Goal: Transaction & Acquisition: Purchase product/service

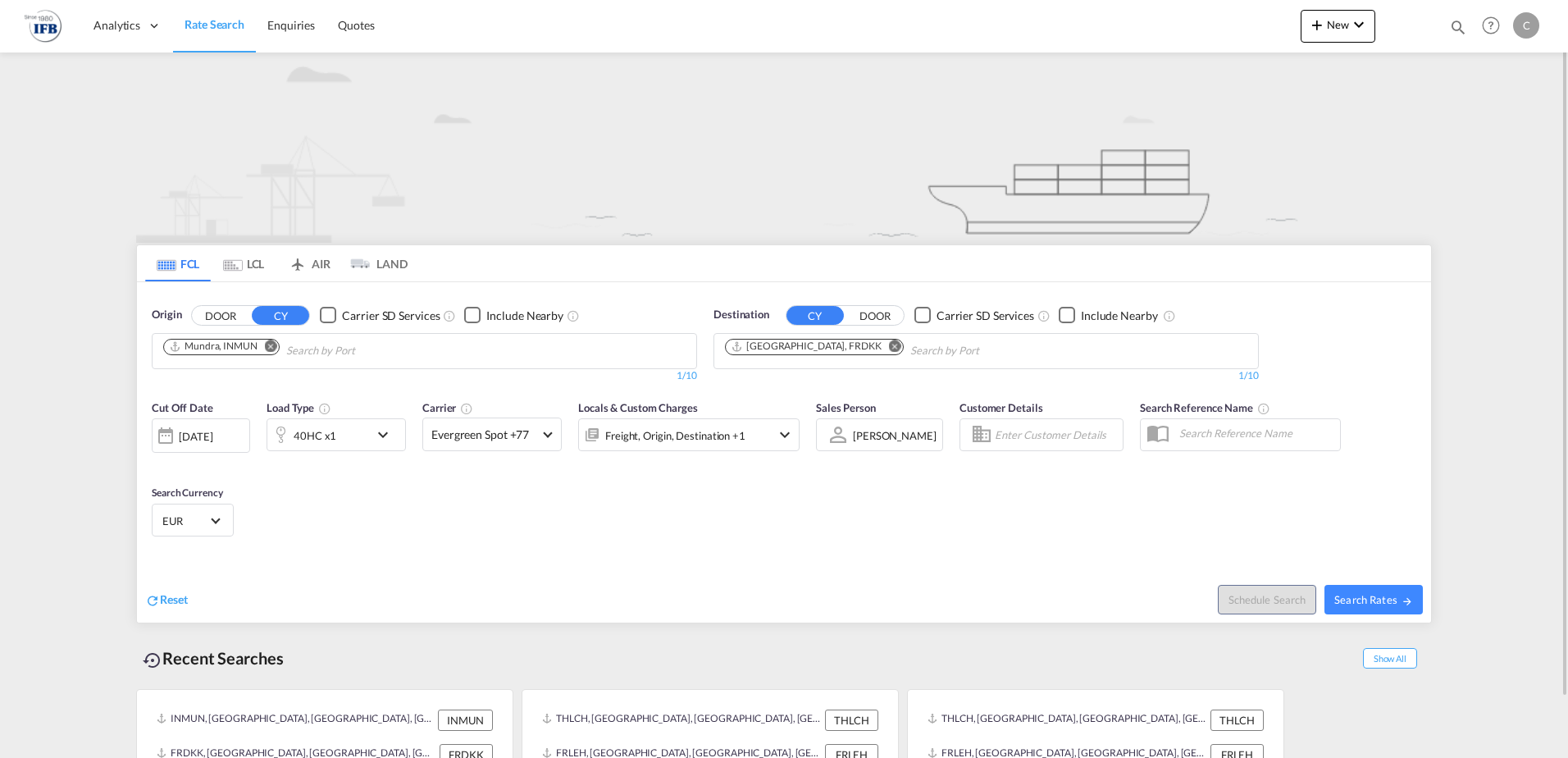
click at [268, 348] on md-icon "Remove" at bounding box center [271, 346] width 12 height 12
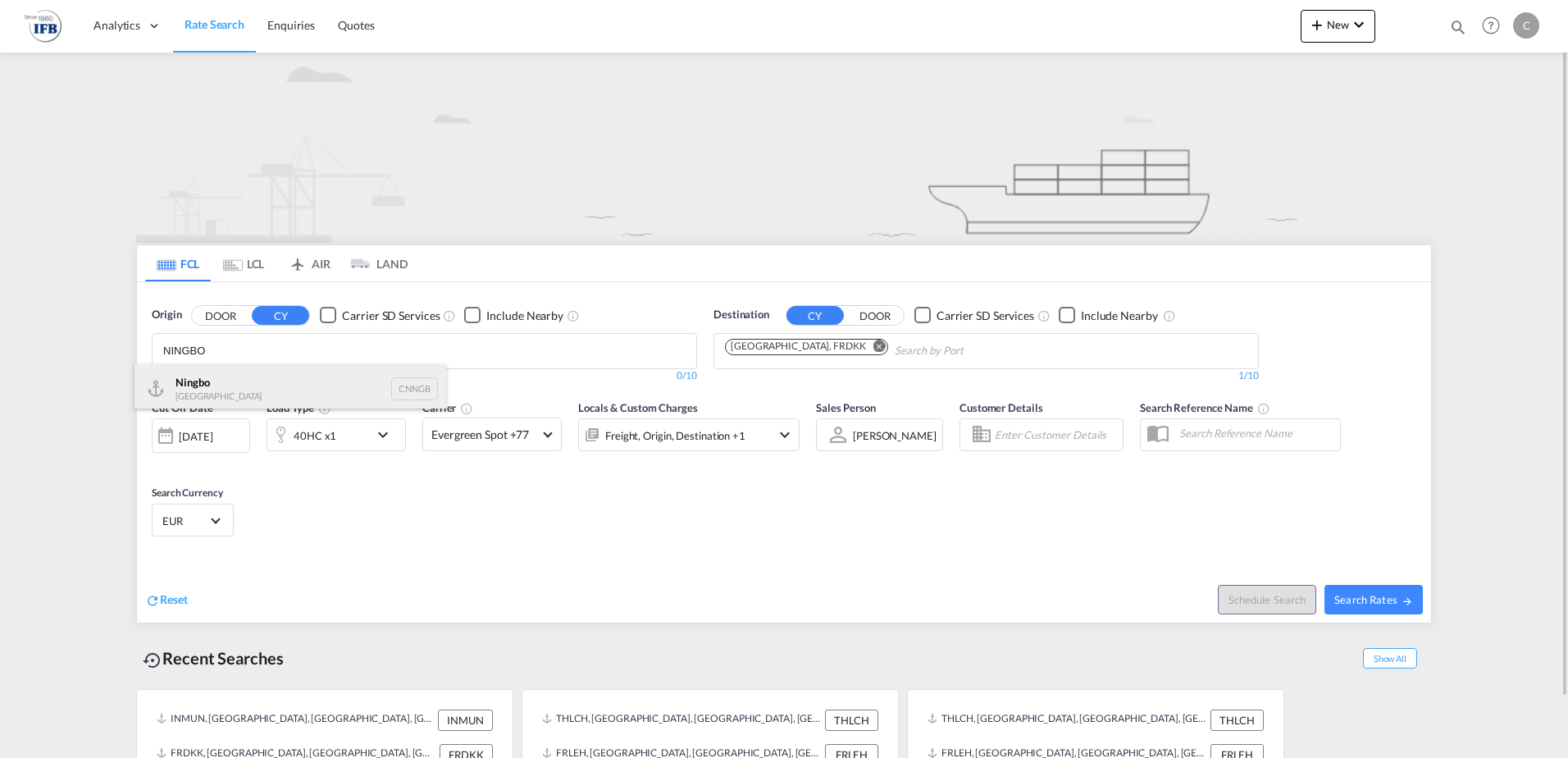
type input "NINGBO"
click at [211, 380] on div "Ningbo China CNNGB" at bounding box center [290, 389] width 311 height 50
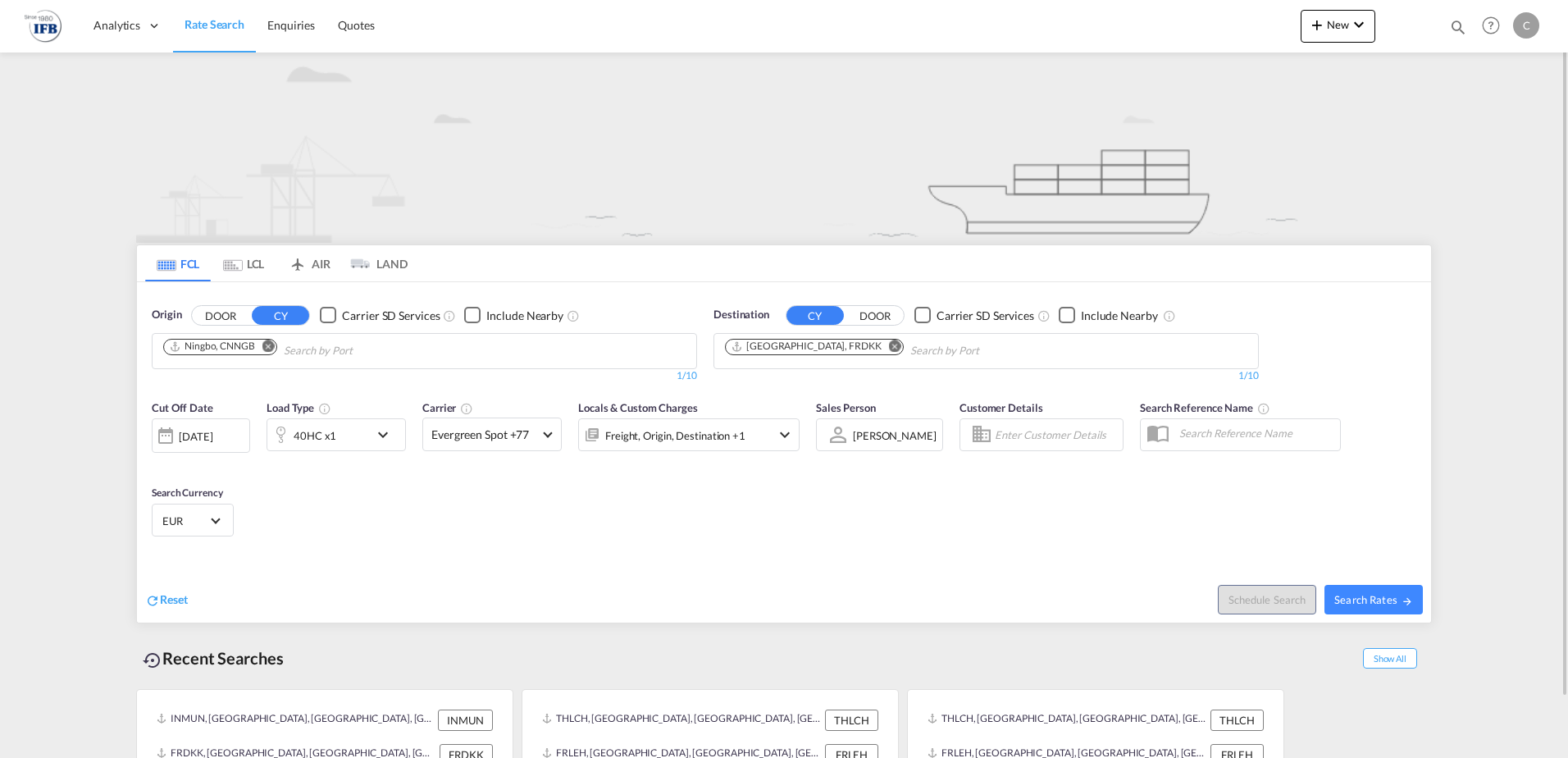
click at [889, 349] on md-icon "Remove" at bounding box center [895, 346] width 12 height 12
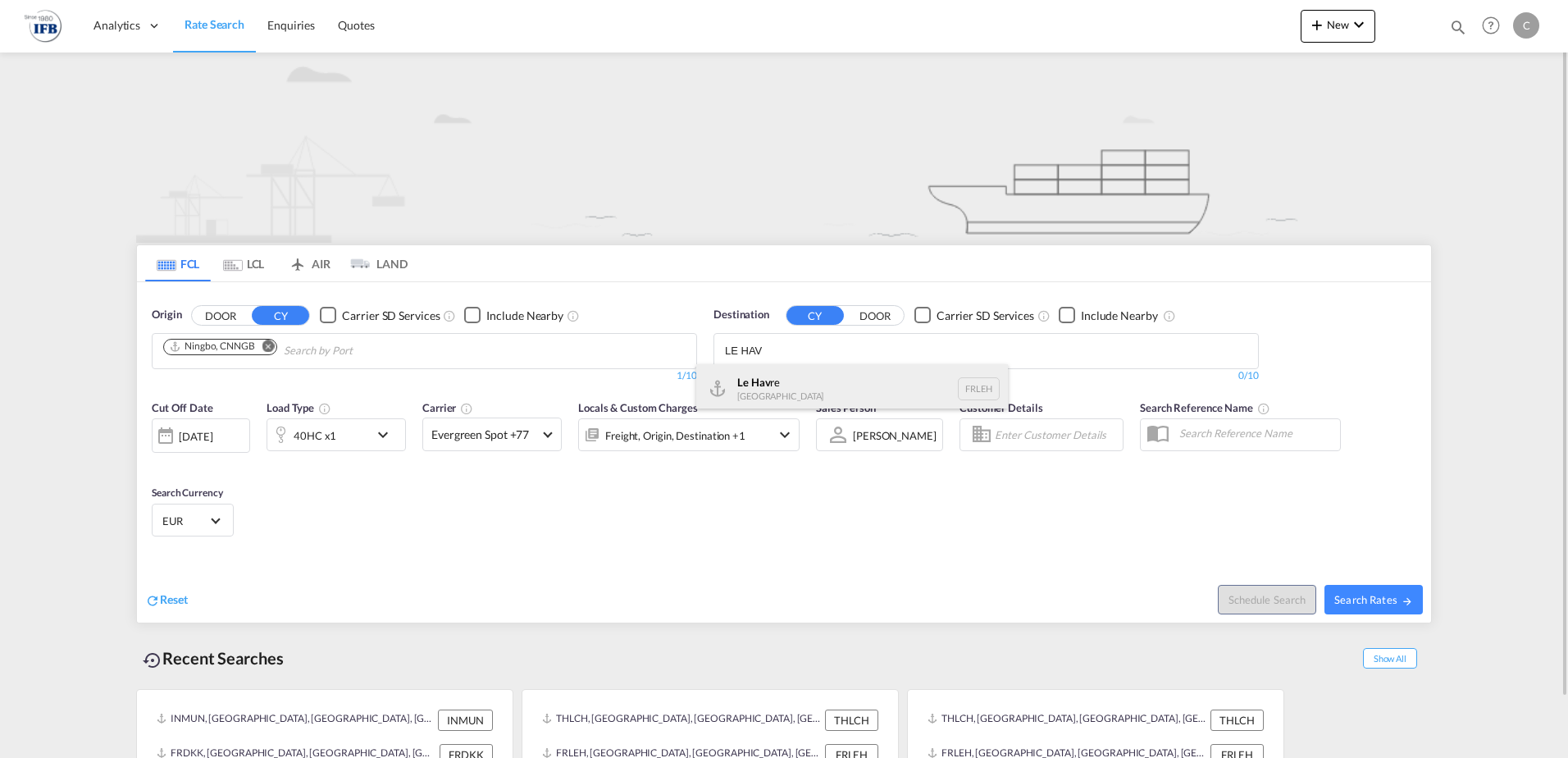
type input "LE HAV"
click at [793, 383] on div "Le Hav re France FRLEH" at bounding box center [852, 389] width 311 height 50
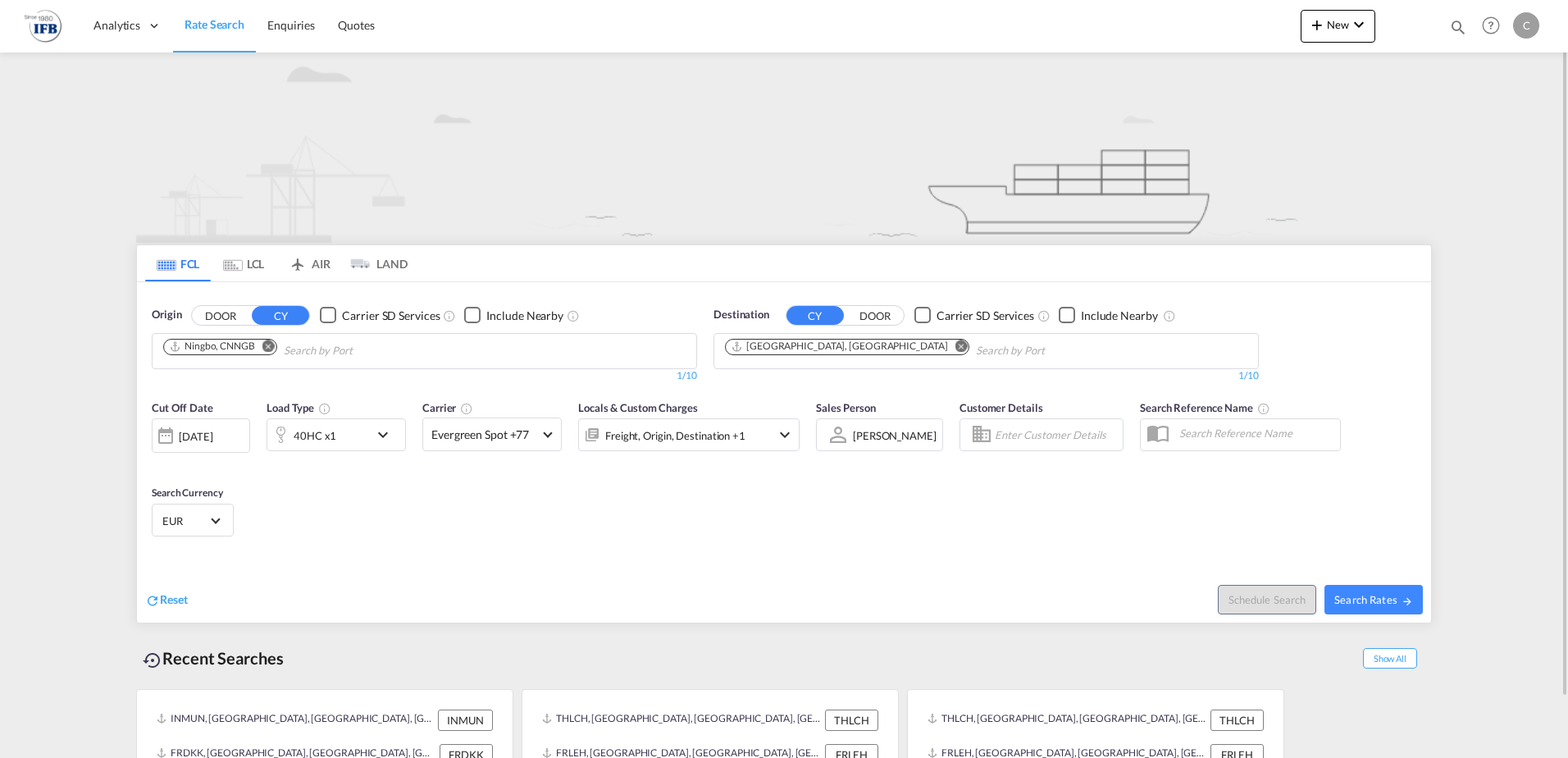
click at [382, 431] on md-icon "icon-chevron-down" at bounding box center [387, 435] width 28 height 20
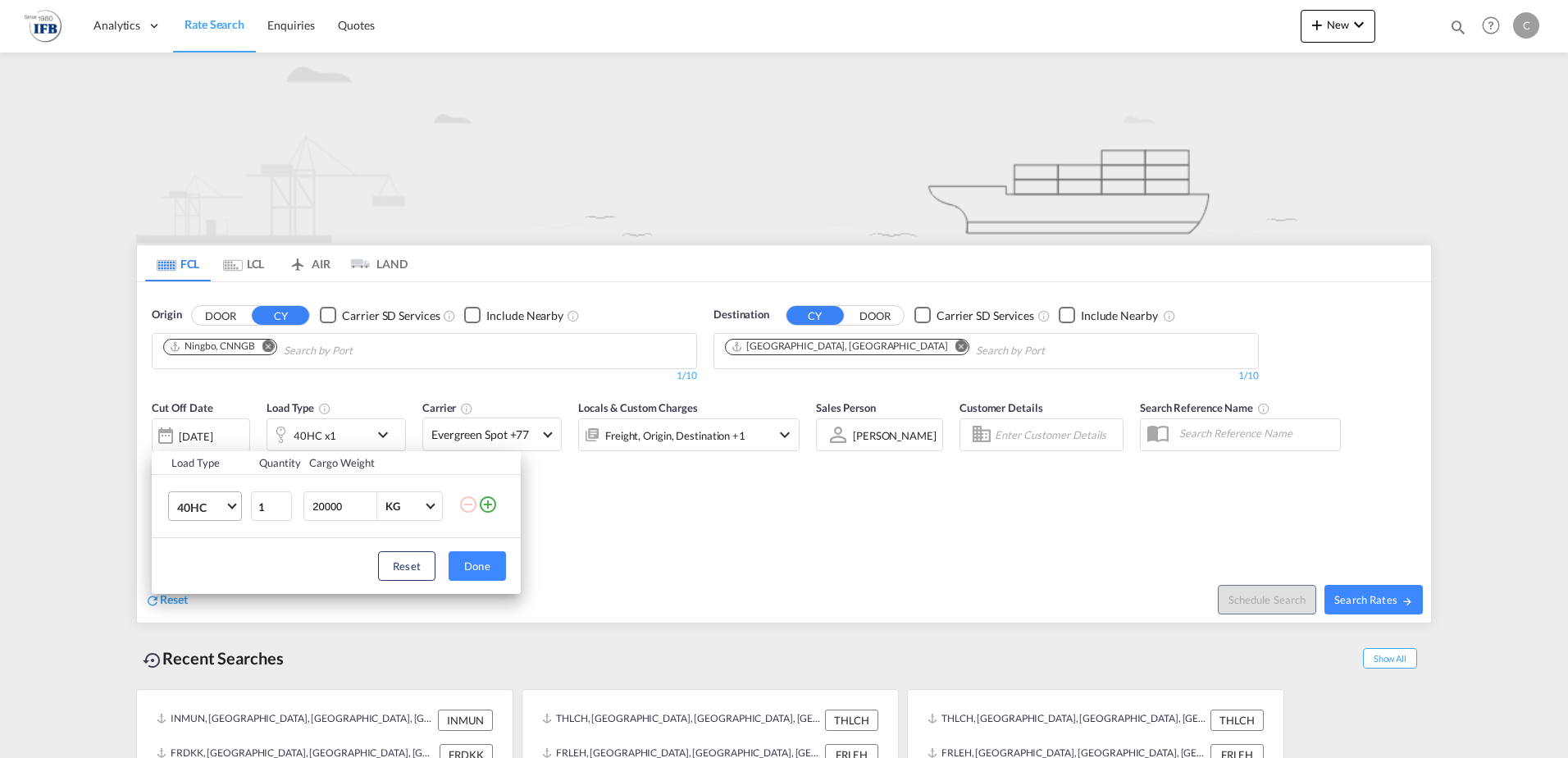
click at [231, 501] on span "Choose: \a40HC" at bounding box center [232, 505] width 9 height 9
click at [207, 427] on md-option "20GP" at bounding box center [220, 428] width 111 height 39
click at [474, 562] on button "Done" at bounding box center [476, 566] width 57 height 30
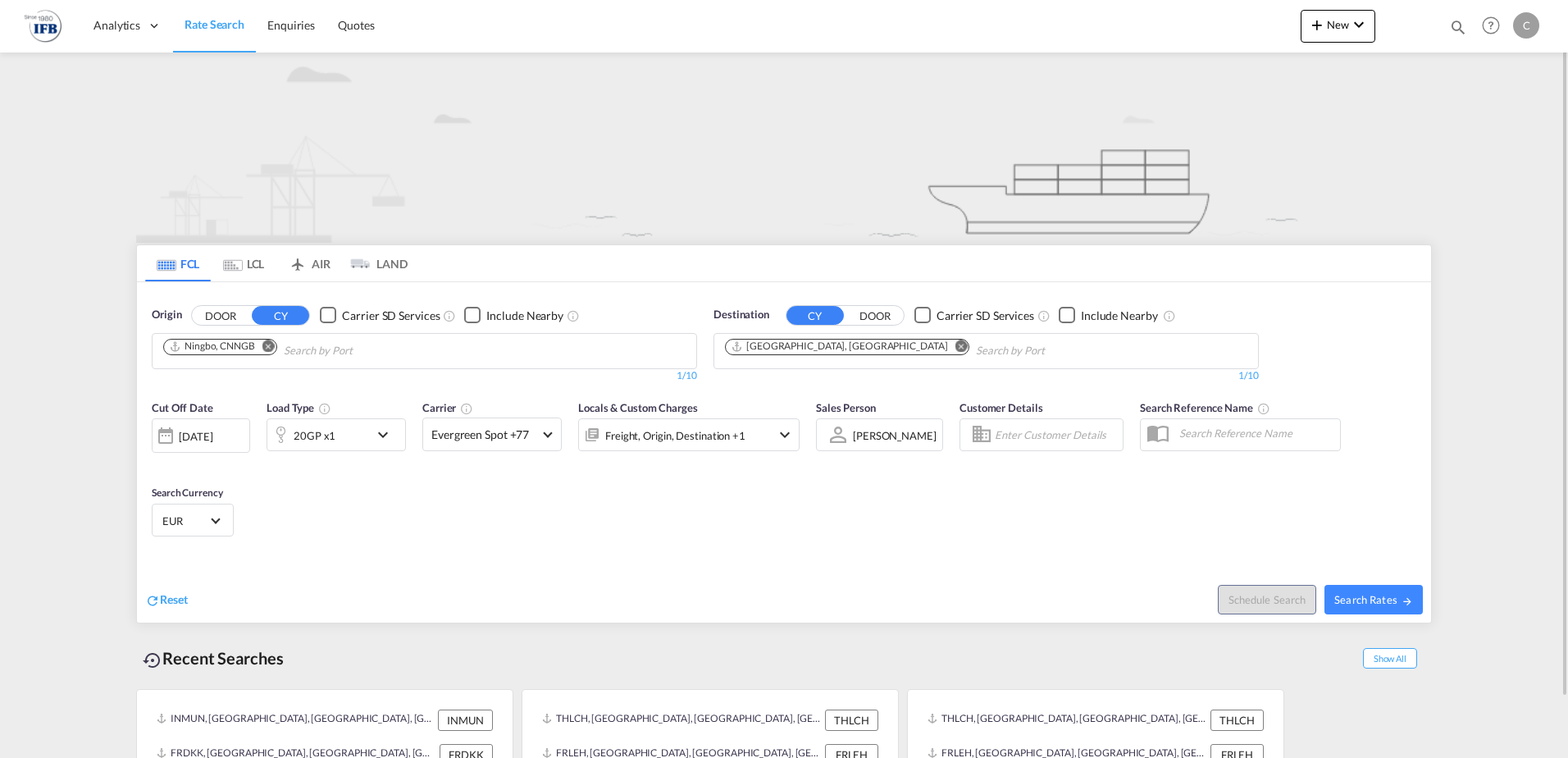
click at [180, 441] on div "[DATE]" at bounding box center [195, 435] width 33 height 15
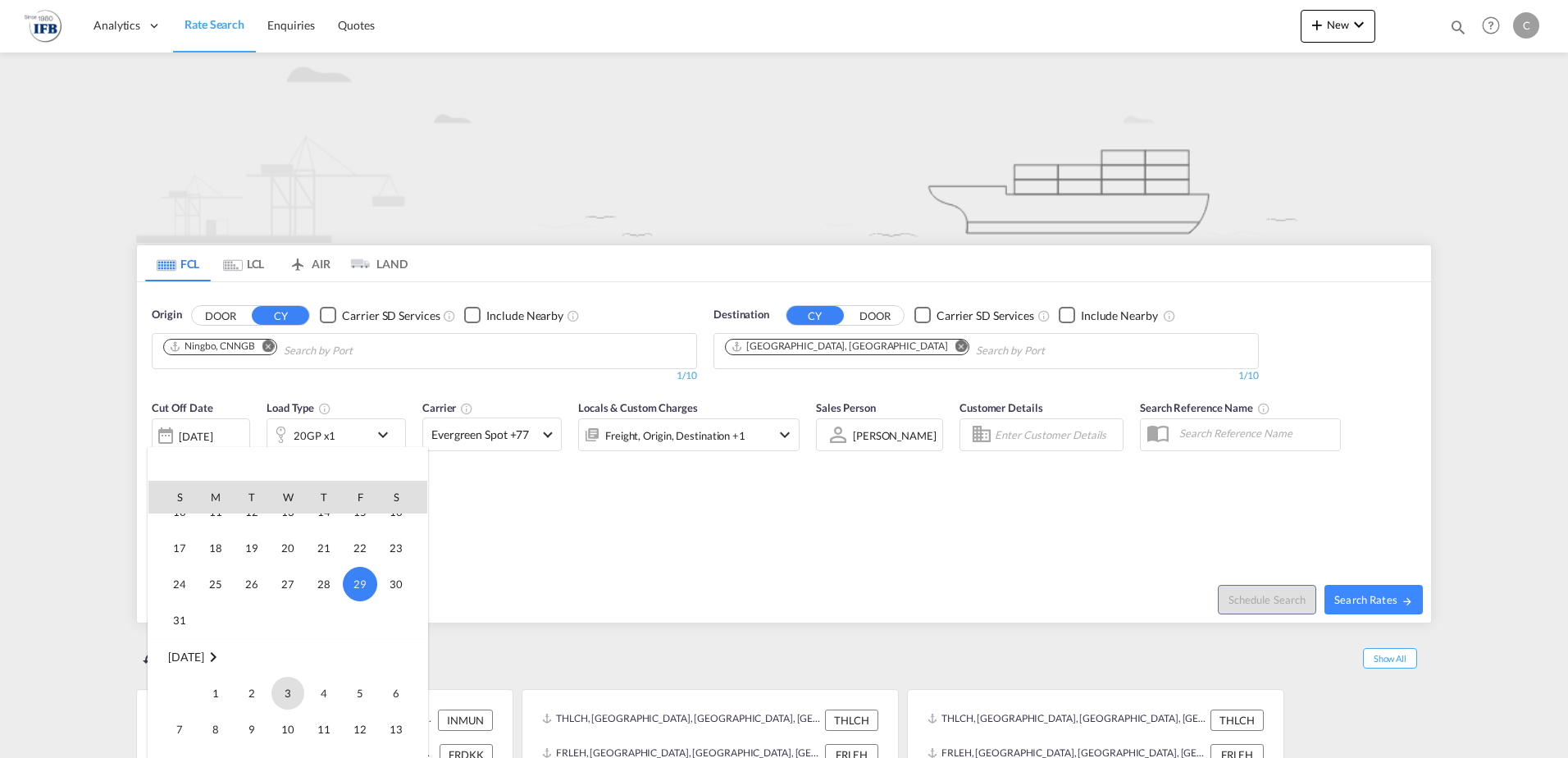
scroll to position [816, 0]
click at [219, 655] on span "8" at bounding box center [216, 658] width 33 height 33
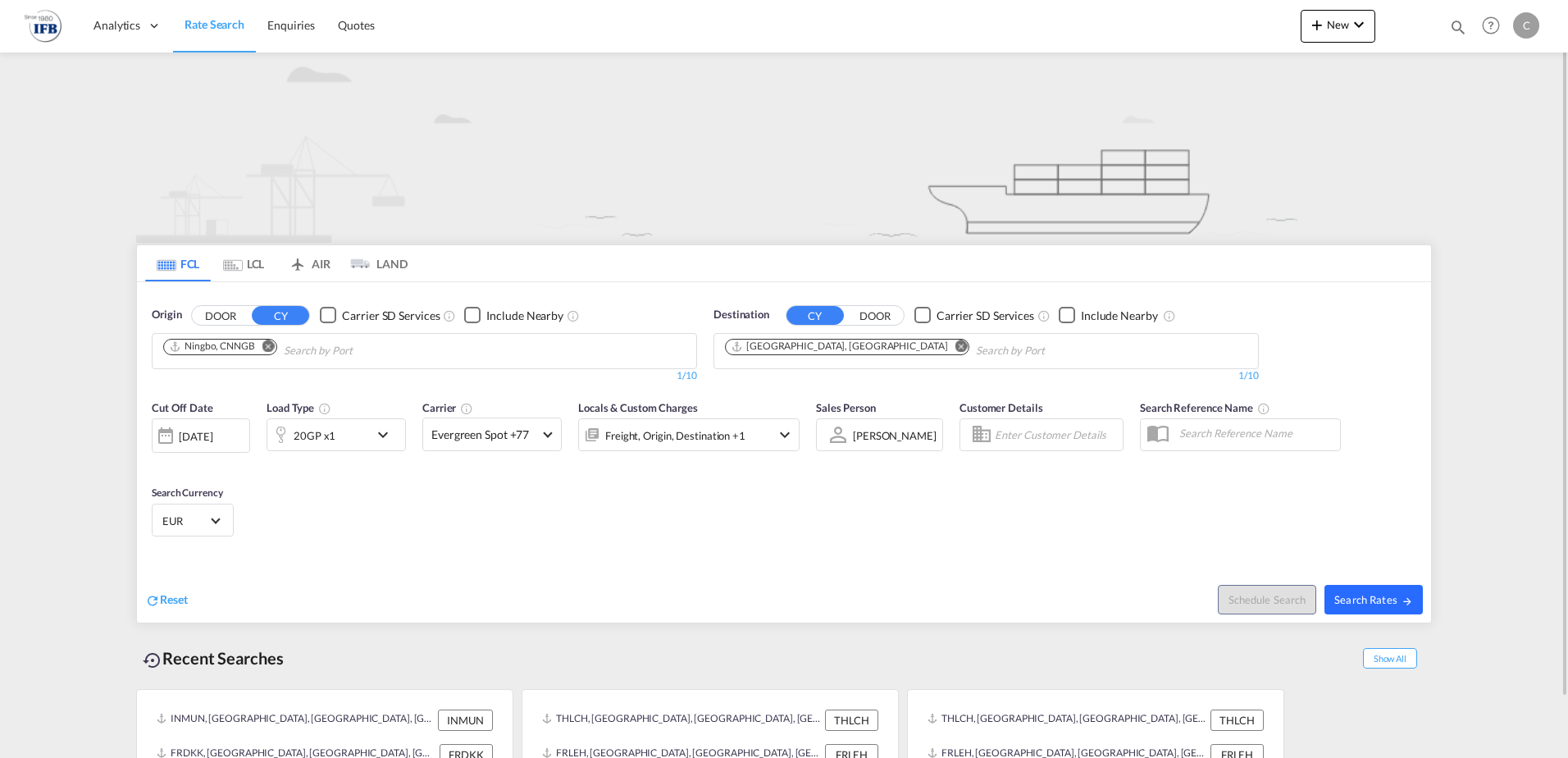
click at [1349, 595] on span "Search Rates" at bounding box center [1374, 599] width 79 height 13
type input "CNNGB to FRLEH / [DATE]"
